Goal: Task Accomplishment & Management: Complete application form

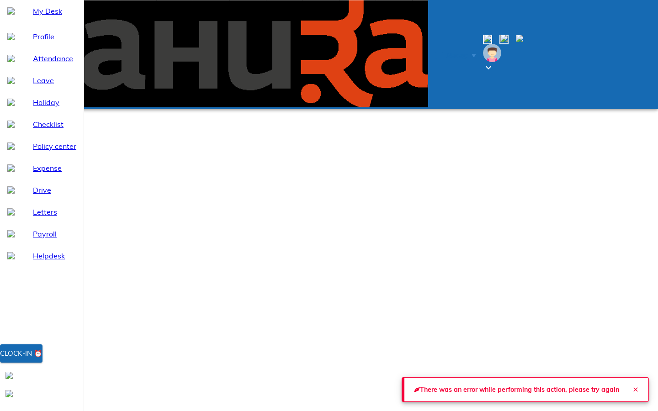
click at [324, 326] on icon "Close" at bounding box center [635, 389] width 7 height 7
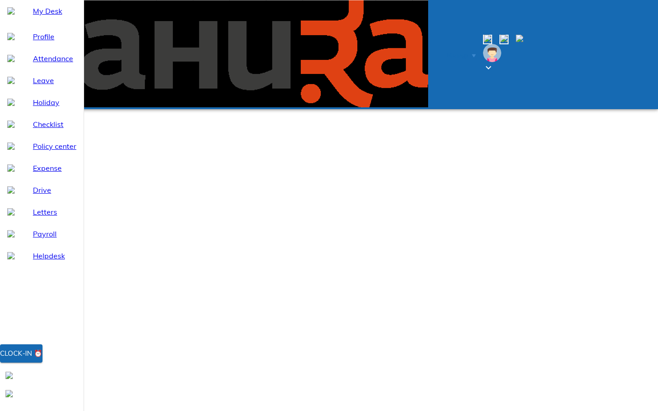
click at [79, 326] on div "Clock-in ⏰" at bounding box center [42, 376] width 84 height 62
click at [43, 326] on div "Clock-in ⏰" at bounding box center [21, 354] width 43 height 12
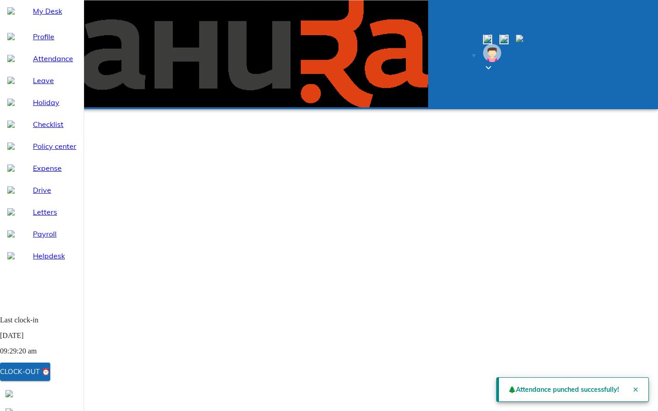
click at [65, 64] on span "Attendance" at bounding box center [54, 58] width 43 height 11
select select "8"
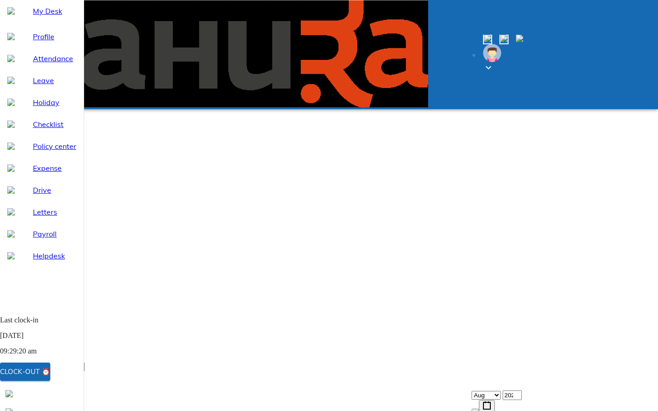
click at [37, 86] on span "Leave" at bounding box center [54, 80] width 43 height 11
select select "8"
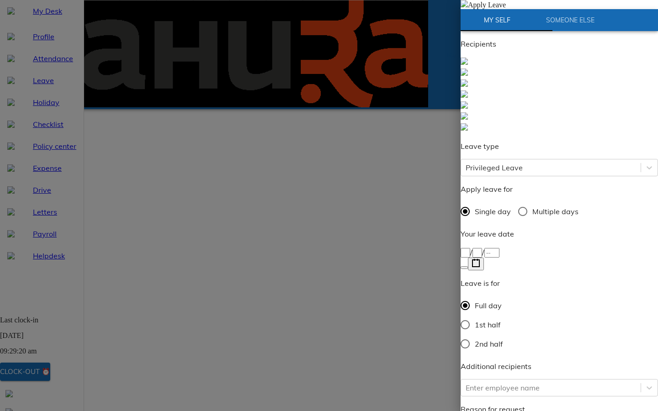
click at [324, 202] on input "Multiple days" at bounding box center [522, 211] width 19 height 19
radio input "true"
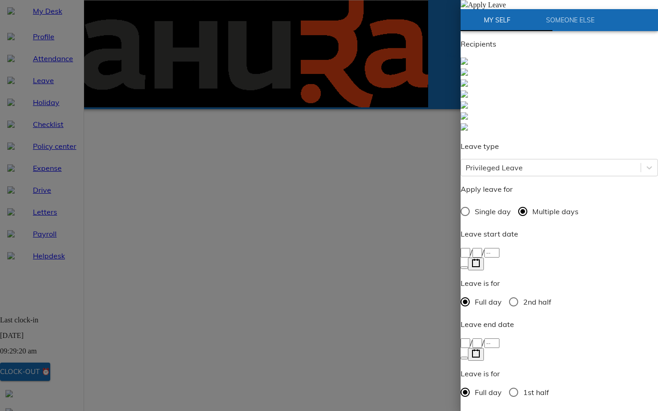
click at [324, 229] on p "Leave start date" at bounding box center [559, 234] width 197 height 11
click at [324, 247] on div "/ /" at bounding box center [559, 259] width 197 height 24
click at [324, 247] on div "/ /" at bounding box center [559, 252] width 197 height 11
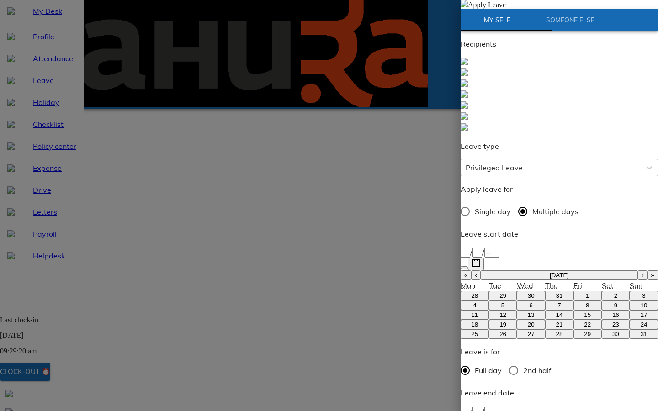
click at [324, 321] on abbr "18" at bounding box center [474, 324] width 7 height 7
type input "[DATE]"
type input "18"
type input "8"
type input "2025"
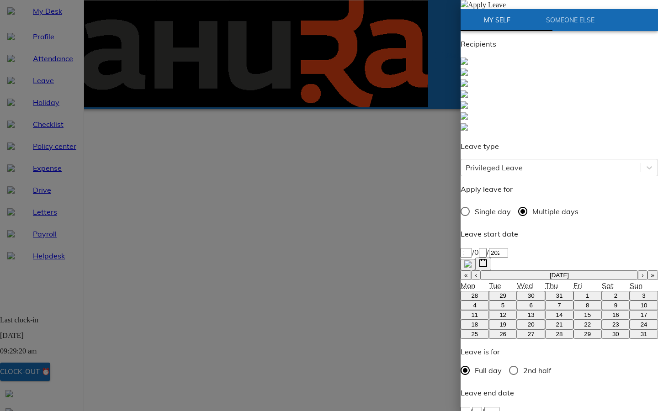
click at [324, 326] on div "/ /" at bounding box center [559, 411] width 197 height 11
type input "[DATE]"
type input "28"
type input "8"
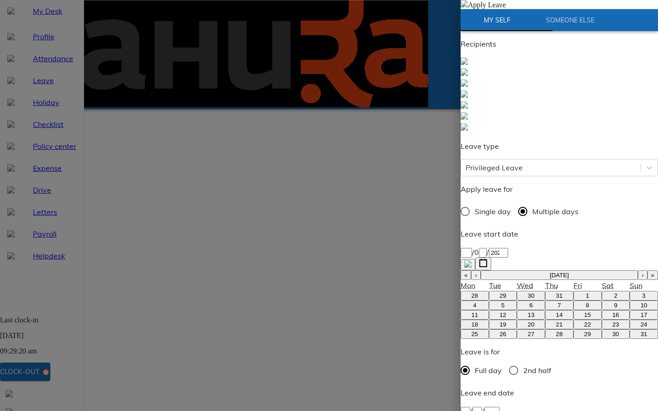
type input "2025"
type textarea "-"
type textarea "x"
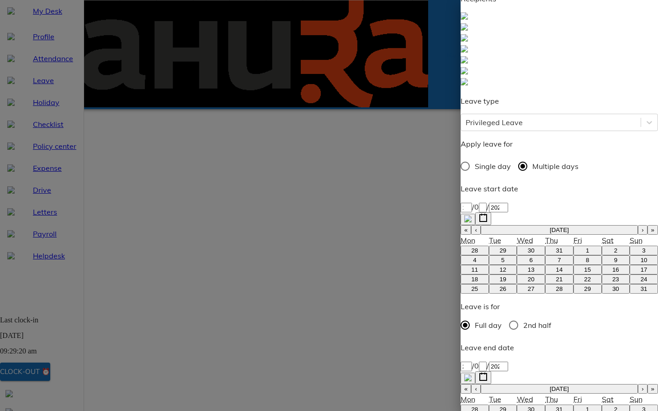
type textarea "-"
type textarea "x"
